Goal: Task Accomplishment & Management: Use online tool/utility

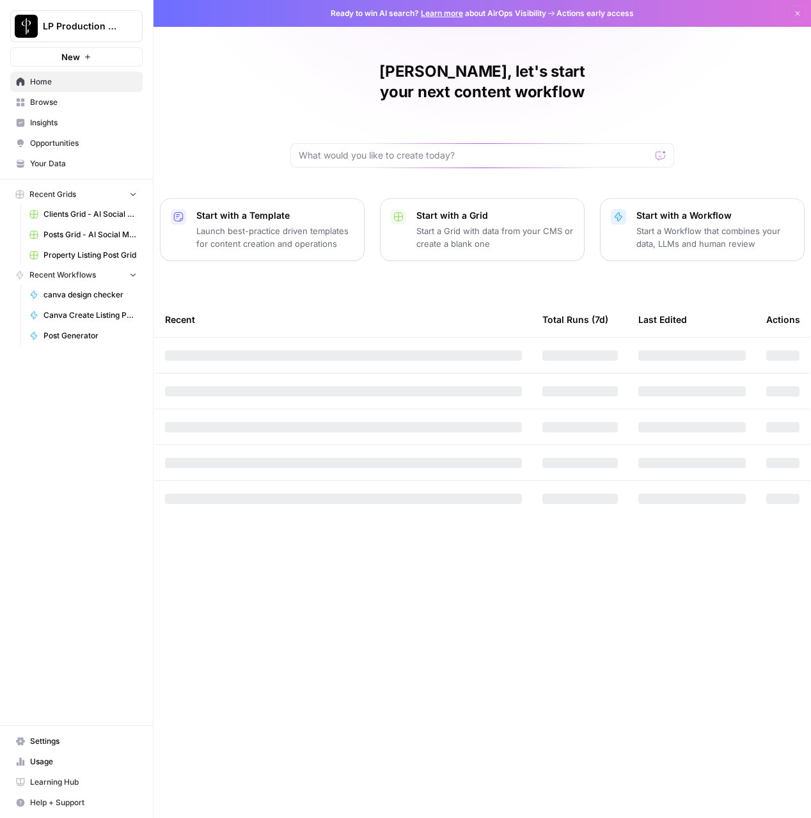
click at [31, 97] on span "Browse" at bounding box center [83, 103] width 107 height 12
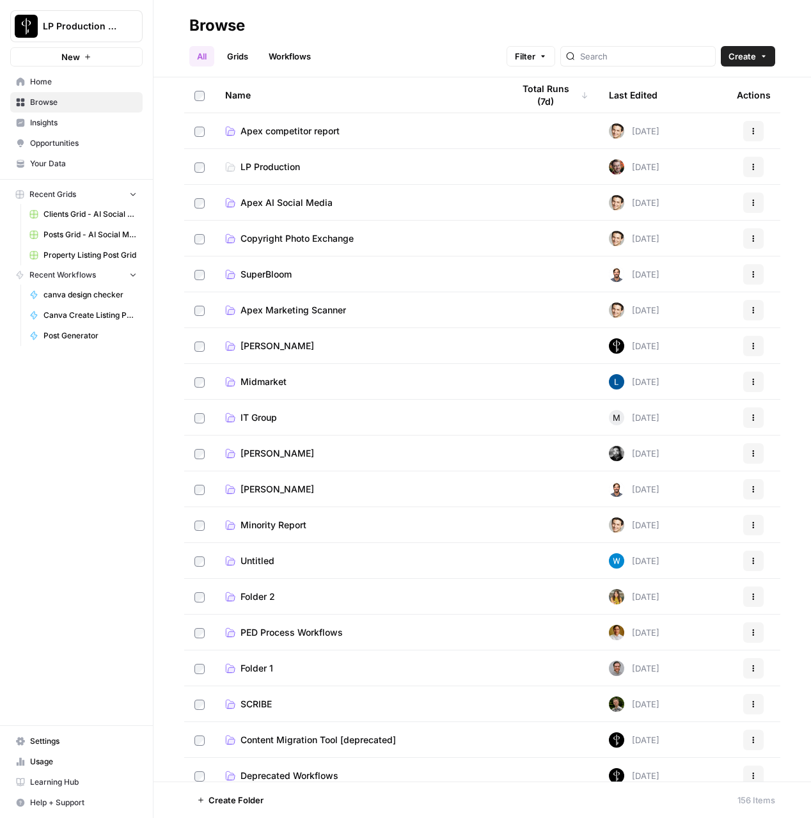
click at [269, 201] on span "Apex AI Social Media" at bounding box center [286, 202] width 92 height 13
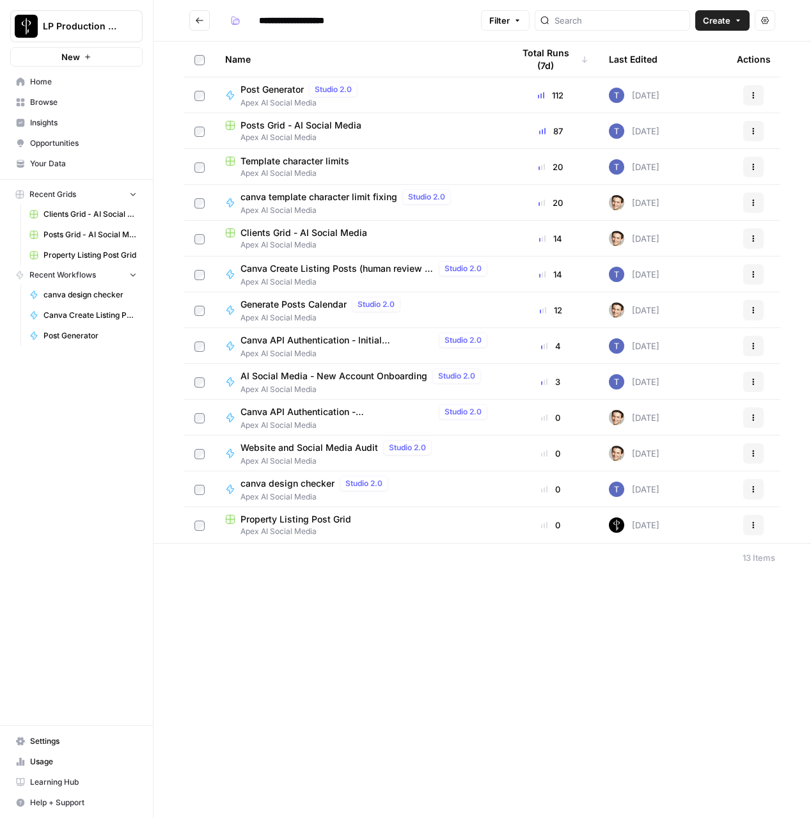
click at [267, 238] on span "Clients Grid - AI Social Media" at bounding box center [303, 232] width 127 height 13
click at [283, 132] on span "Apex AI Social Media" at bounding box center [358, 138] width 267 height 12
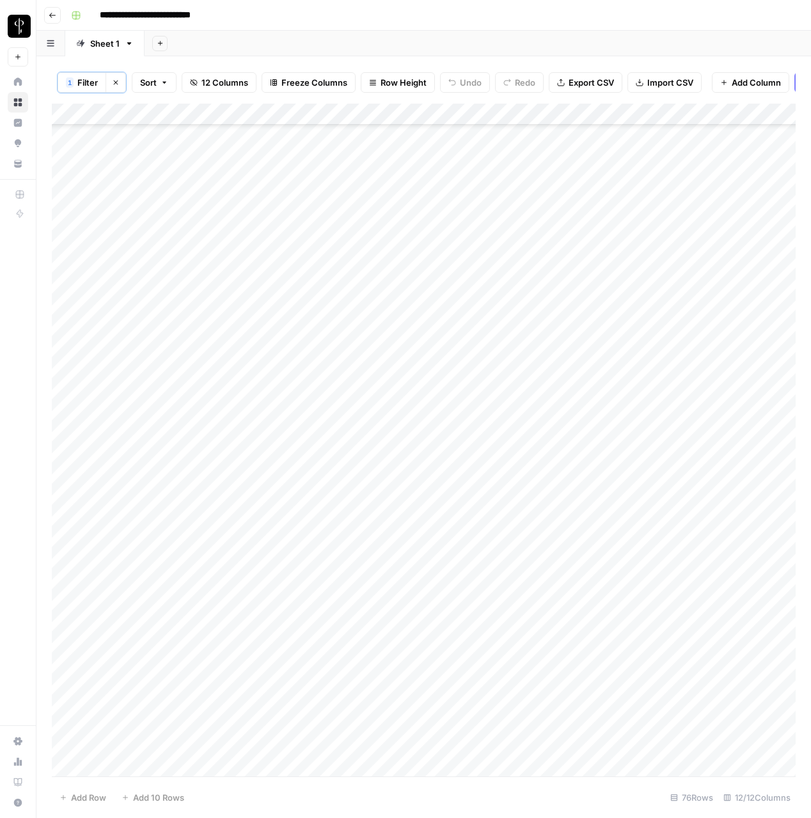
scroll to position [1000, 0]
click at [346, 334] on div "Add Column" at bounding box center [424, 440] width 744 height 673
click at [347, 328] on div "Add Column" at bounding box center [424, 440] width 744 height 673
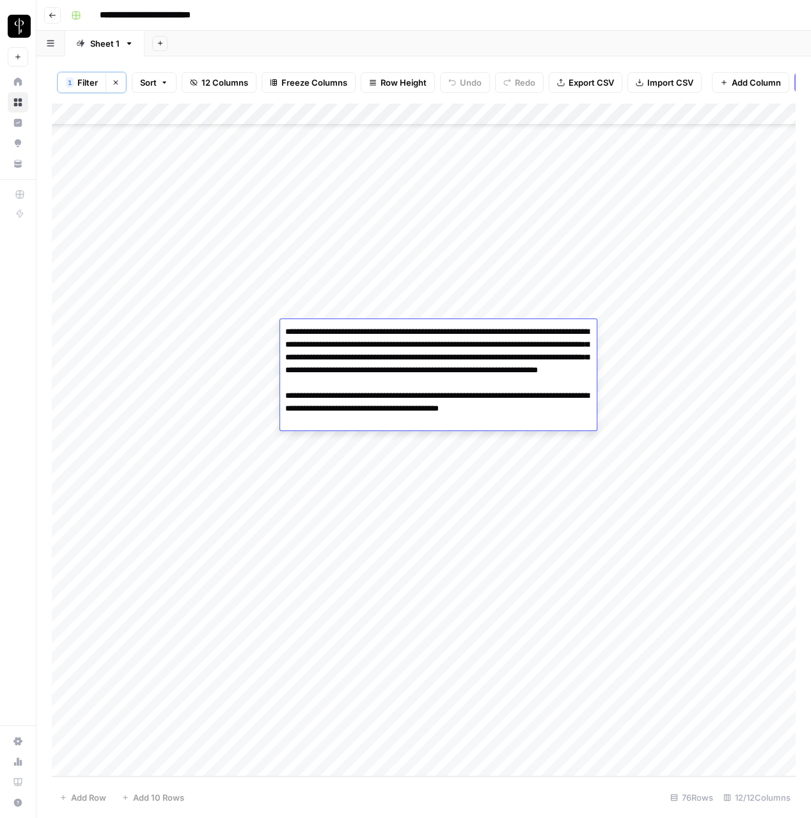
drag, startPoint x: 286, startPoint y: 330, endPoint x: 560, endPoint y: 358, distance: 274.5
click at [560, 358] on textarea "**********" at bounding box center [438, 376] width 317 height 107
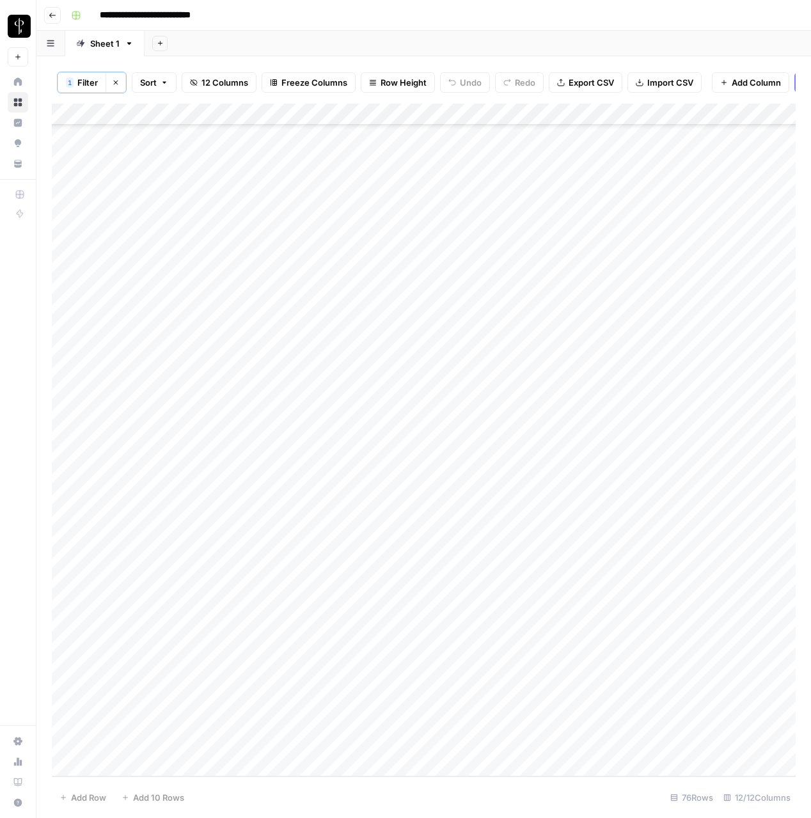
click at [650, 332] on div "Add Column" at bounding box center [424, 440] width 744 height 673
click at [582, 341] on div "Add Column" at bounding box center [424, 440] width 744 height 673
click at [607, 343] on div "Add Column" at bounding box center [424, 440] width 744 height 673
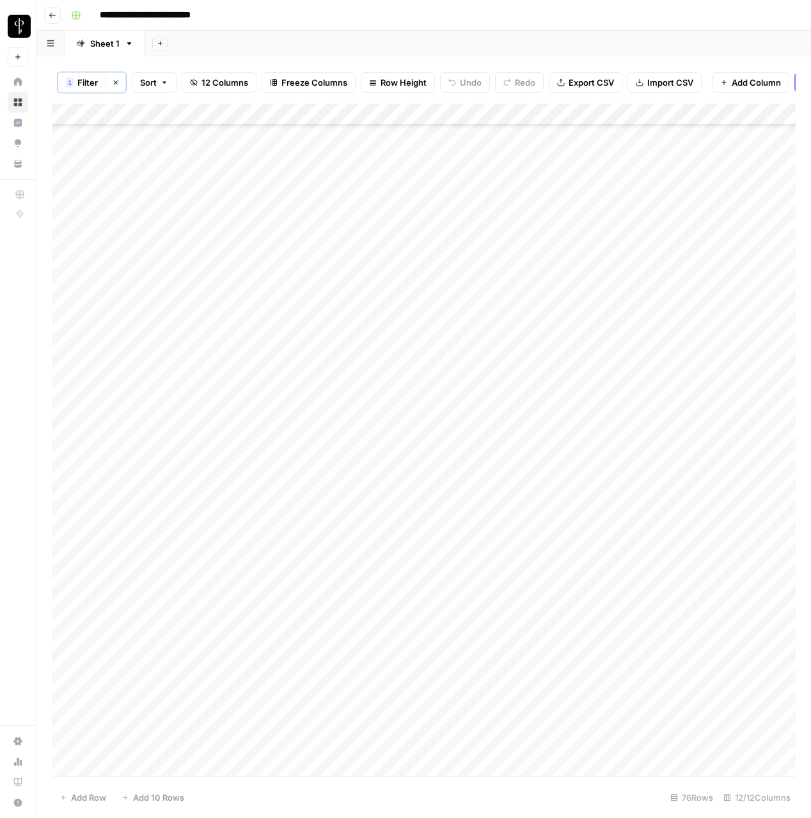
click at [360, 339] on div "Add Column" at bounding box center [424, 440] width 744 height 673
